Goal: Find specific page/section

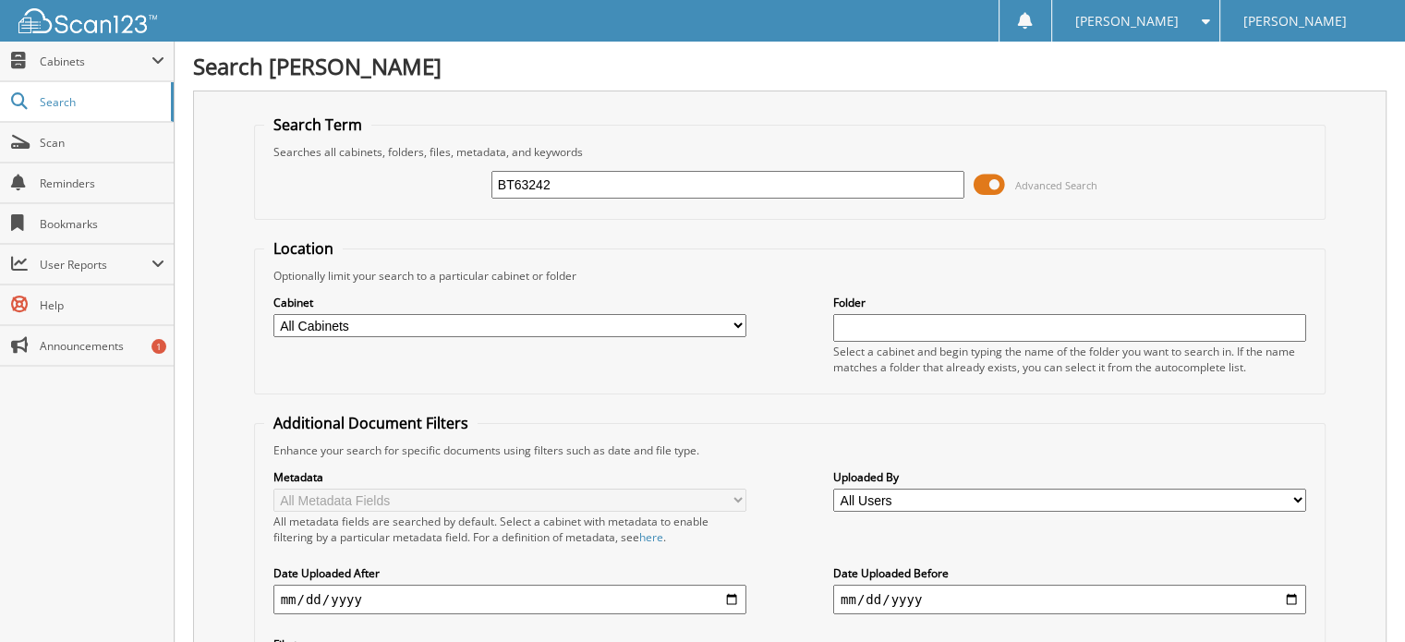
type input "BT63242"
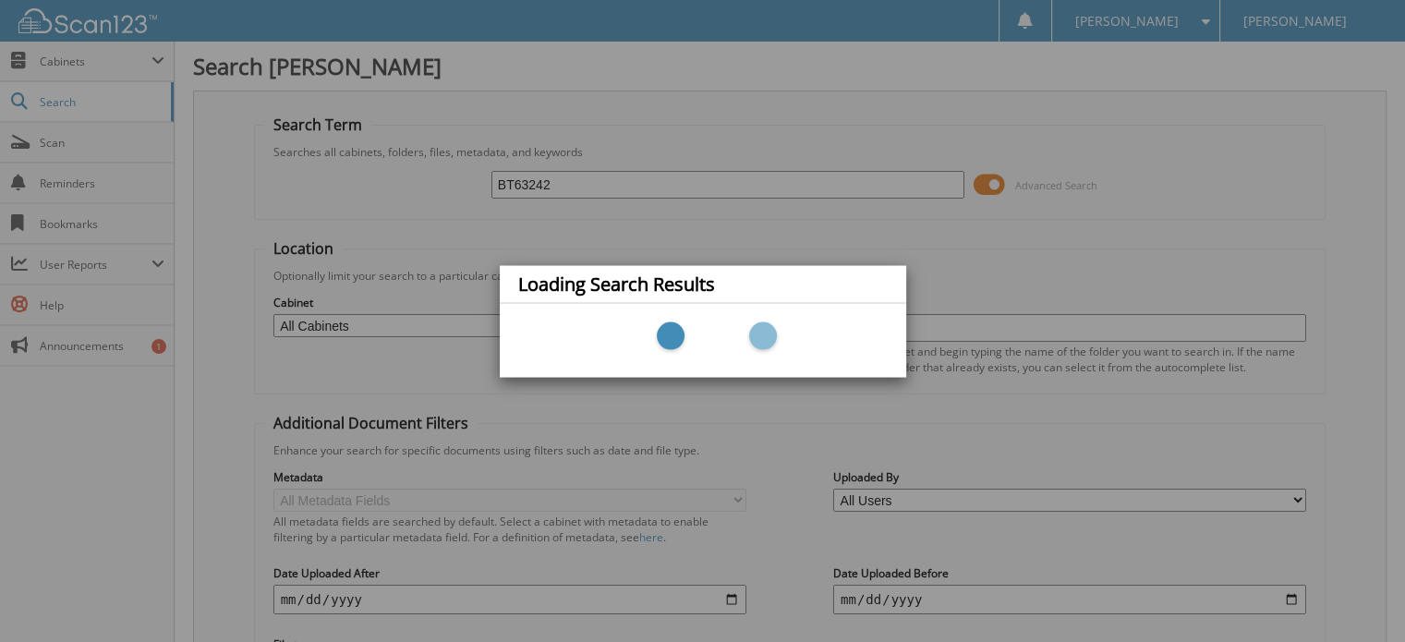
click at [740, 416] on div "Loading Search Results" at bounding box center [702, 321] width 1405 height 642
click at [774, 463] on div "Loading Search Results" at bounding box center [702, 321] width 1405 height 642
click at [774, 462] on div "Loading Search Results" at bounding box center [702, 321] width 1405 height 642
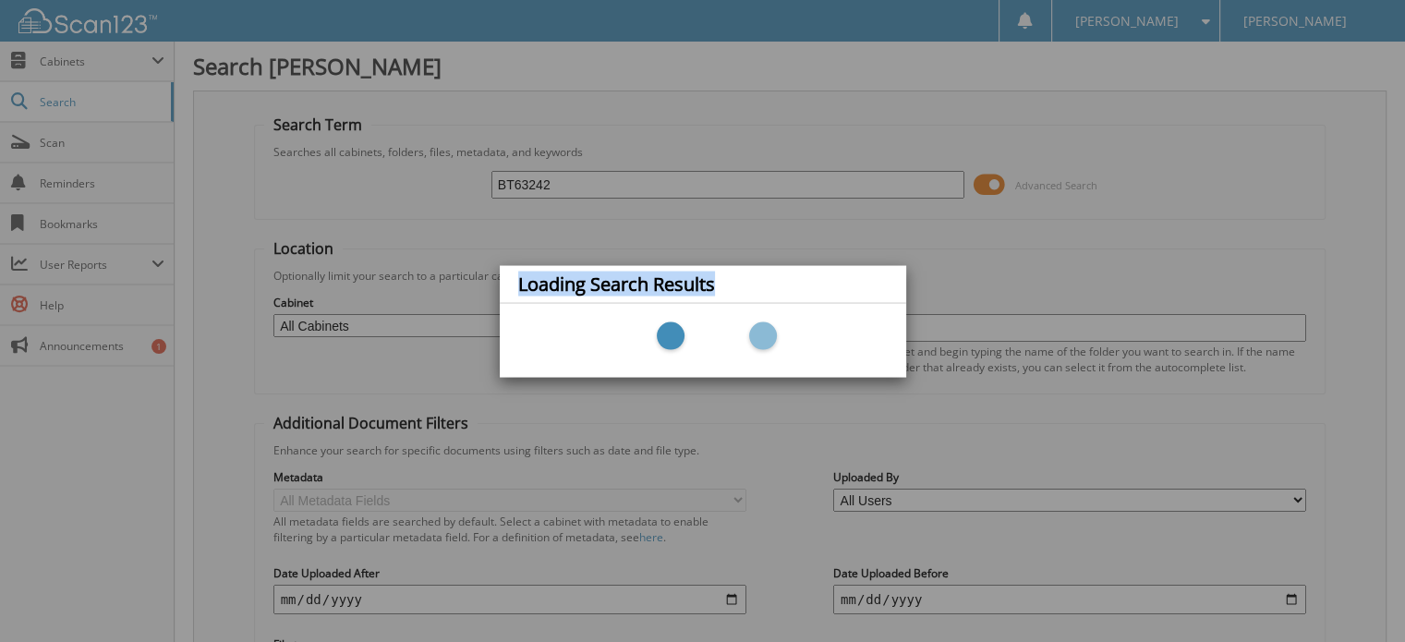
click at [774, 462] on div "Loading Search Results" at bounding box center [702, 321] width 1405 height 642
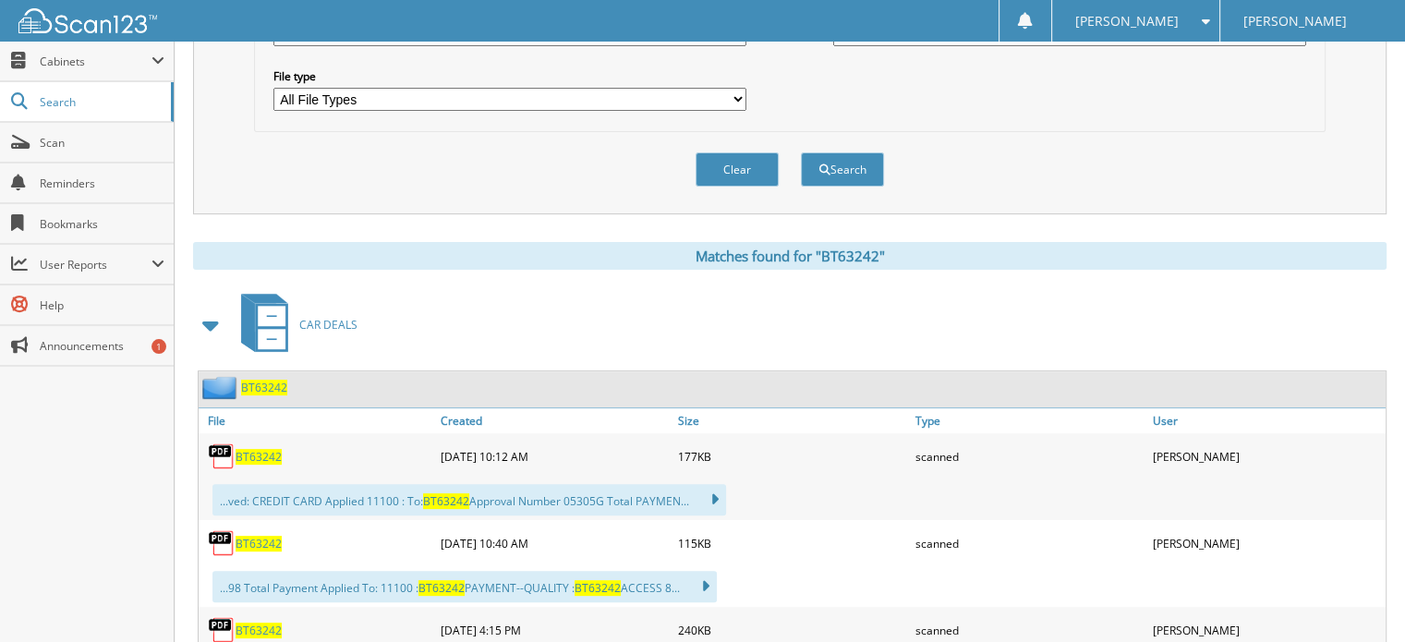
scroll to position [647, 0]
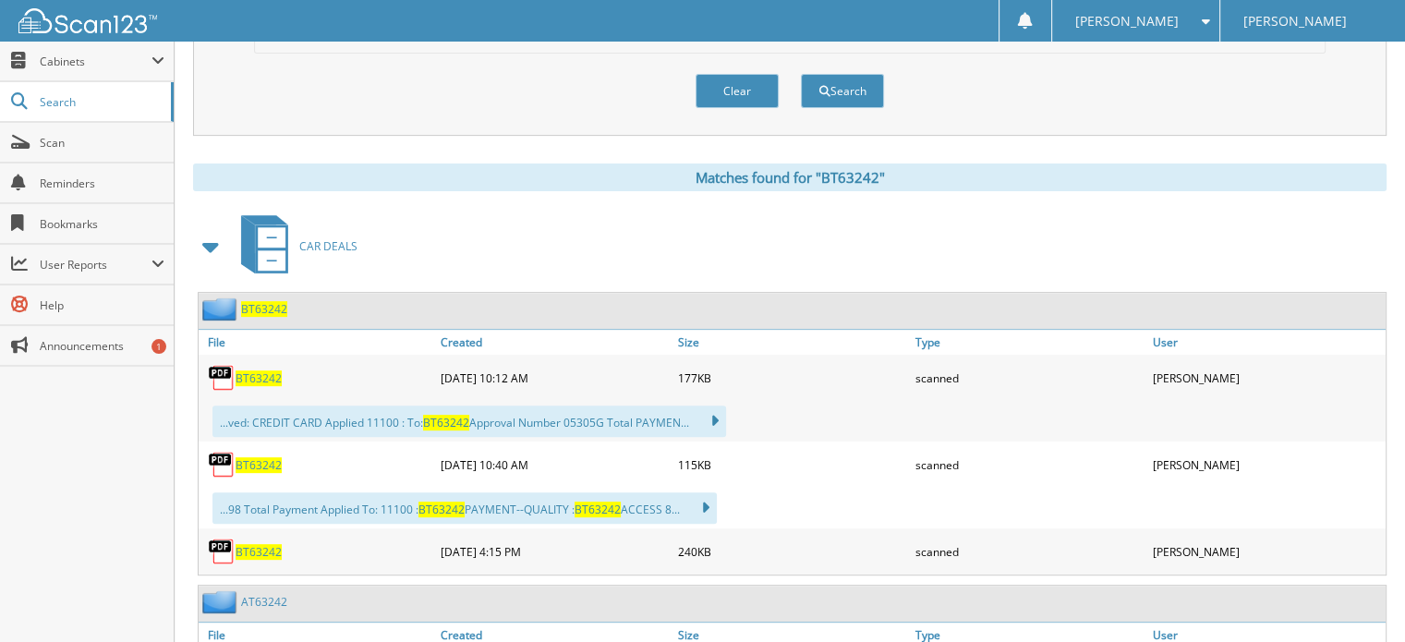
click at [262, 370] on span "BT63242" at bounding box center [259, 378] width 46 height 16
click at [244, 457] on span "BT63242" at bounding box center [259, 465] width 46 height 16
click at [270, 544] on span "BT63242" at bounding box center [259, 552] width 46 height 16
click at [265, 301] on span "BT63242" at bounding box center [264, 309] width 46 height 16
